Goal: Feedback & Contribution: Submit feedback/report problem

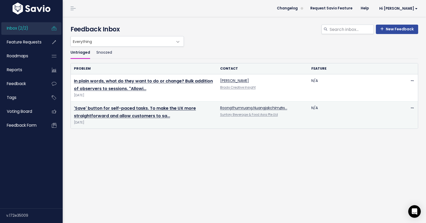
click at [119, 111] on td "'Save' button for self-paced tasks. To make the UX more straightforward and all…" at bounding box center [144, 114] width 146 height 27
click at [120, 109] on link "'Save' button for self-paced tasks. To make the UX more straightforward and all…" at bounding box center [135, 112] width 122 height 14
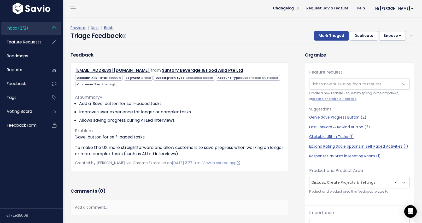
click at [329, 83] on span "Link to new or existing feature request..." at bounding box center [348, 83] width 72 height 5
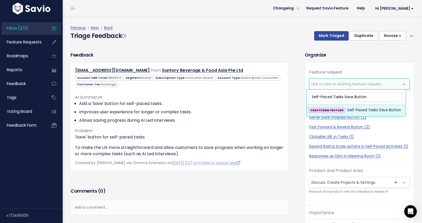
type input "Self-Paced Tasks Save Button"
click at [329, 111] on strong "CREATE NEW FEATURE" at bounding box center [326, 110] width 33 height 4
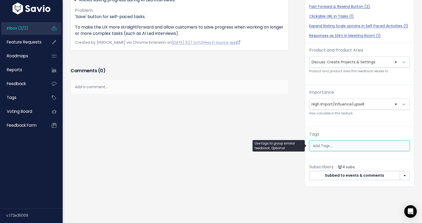
scroll to position [0, 1]
click at [323, 149] on ul at bounding box center [360, 146] width 100 height 10
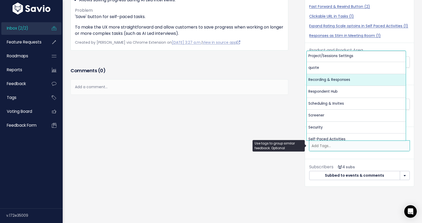
scroll to position [209, 0]
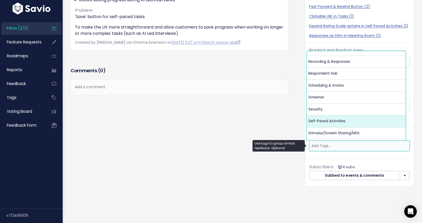
select select "13448"
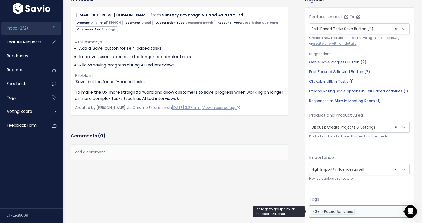
scroll to position [0, 0]
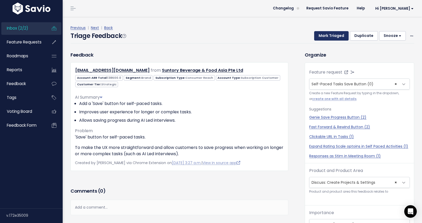
click at [322, 35] on button "Mark Triaged" at bounding box center [331, 35] width 34 height 9
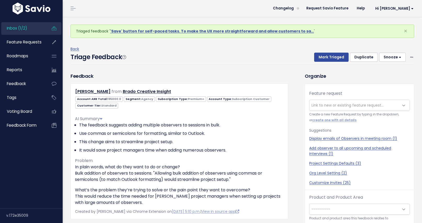
click at [21, 28] on span "Inbox (1/2)" at bounding box center [17, 27] width 20 height 5
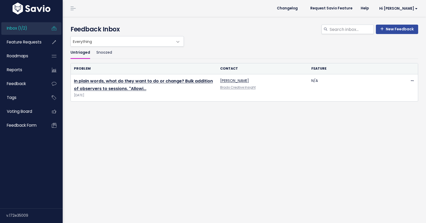
click at [222, 41] on div "Everything Any Product: Any Product Area Any Product: No Product Area No Produc…" at bounding box center [243, 41] width 348 height 10
